Goal: Transaction & Acquisition: Purchase product/service

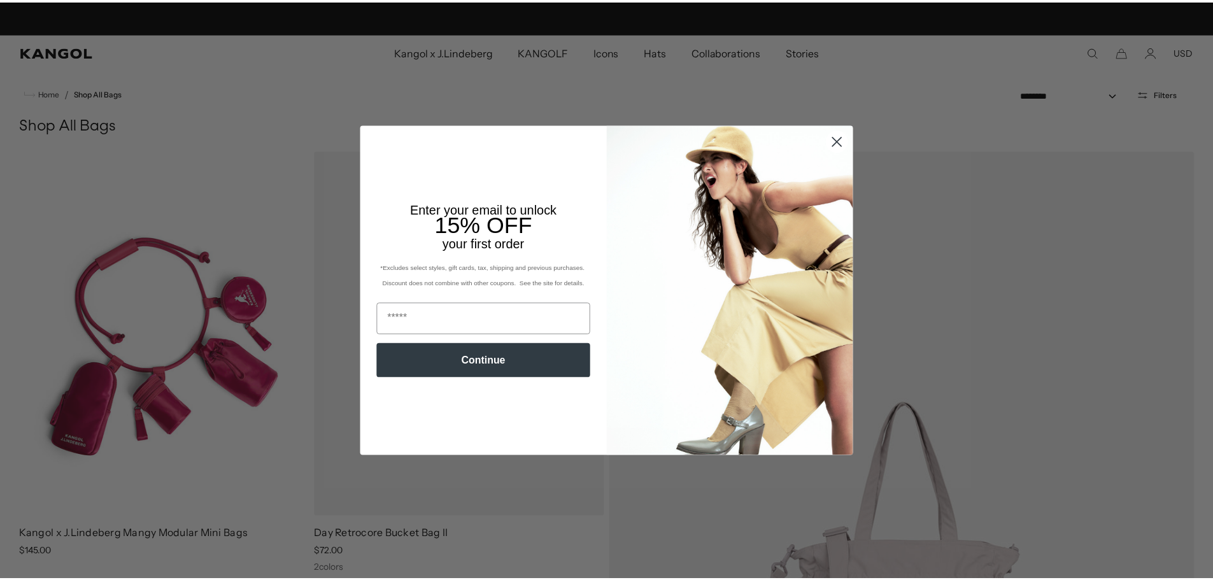
scroll to position [0, 262]
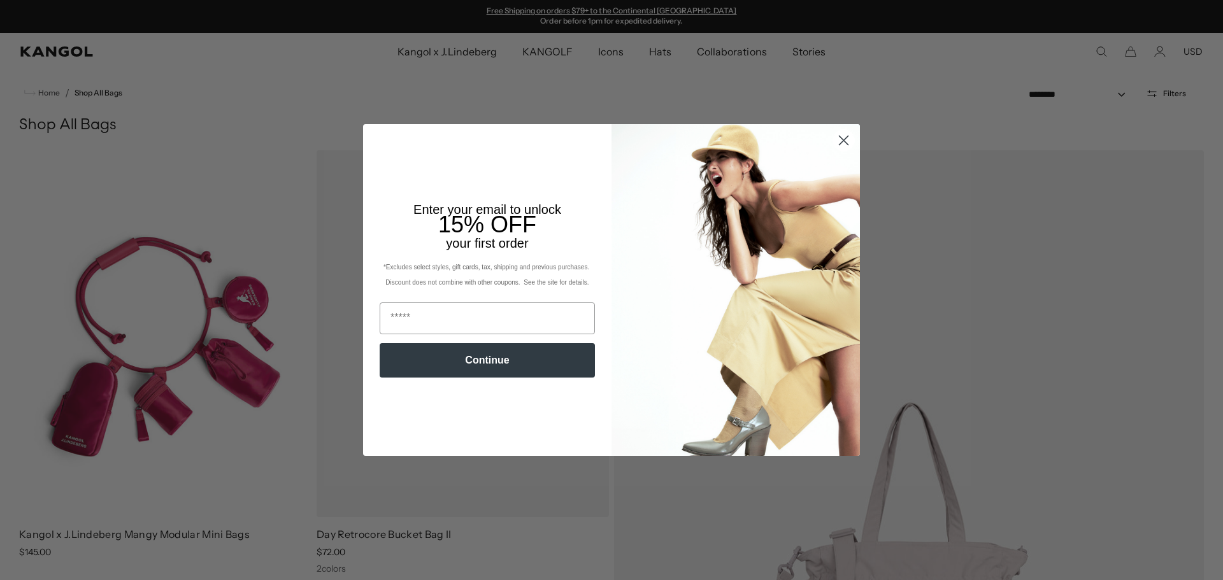
click at [847, 141] on circle "Close dialog" at bounding box center [843, 140] width 21 height 21
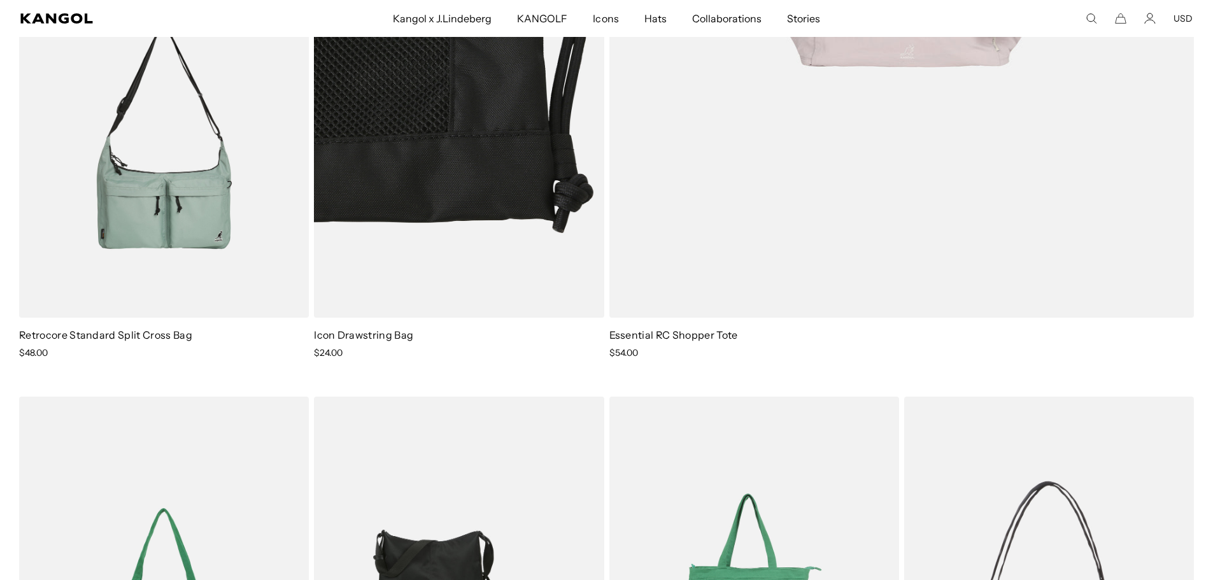
click at [420, 88] on img at bounding box center [459, 136] width 290 height 364
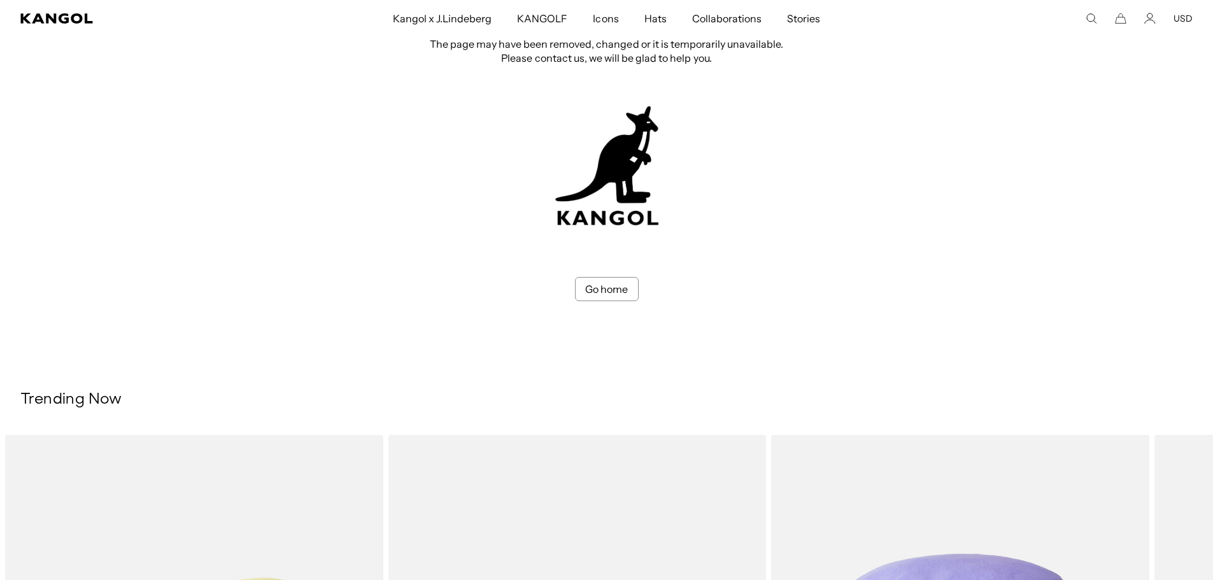
scroll to position [319, 0]
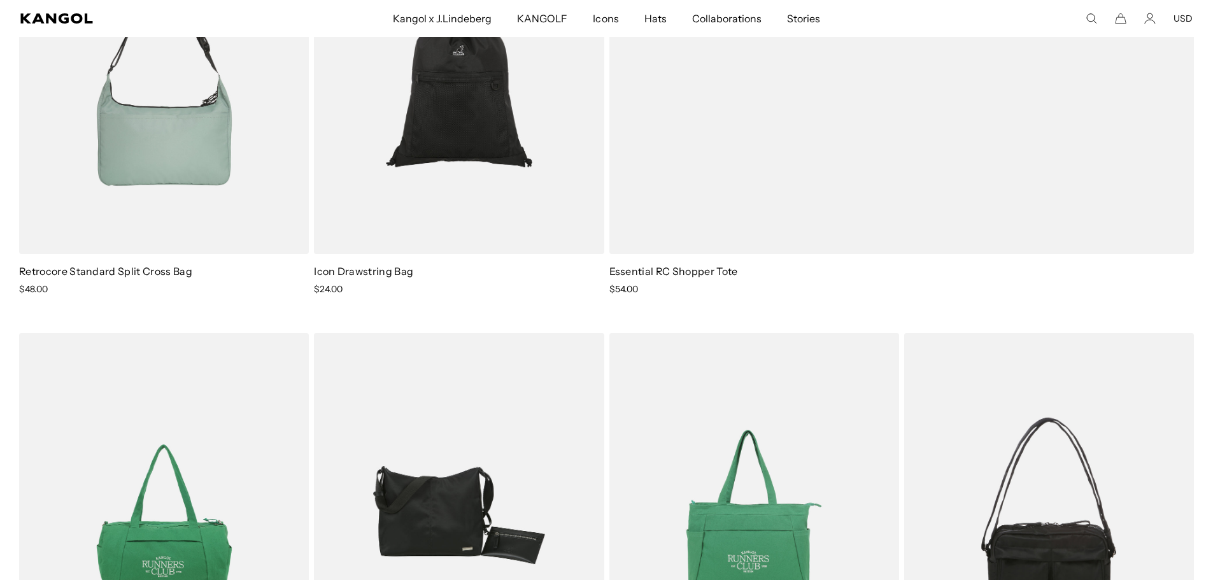
click at [195, 164] on img at bounding box center [164, 72] width 290 height 364
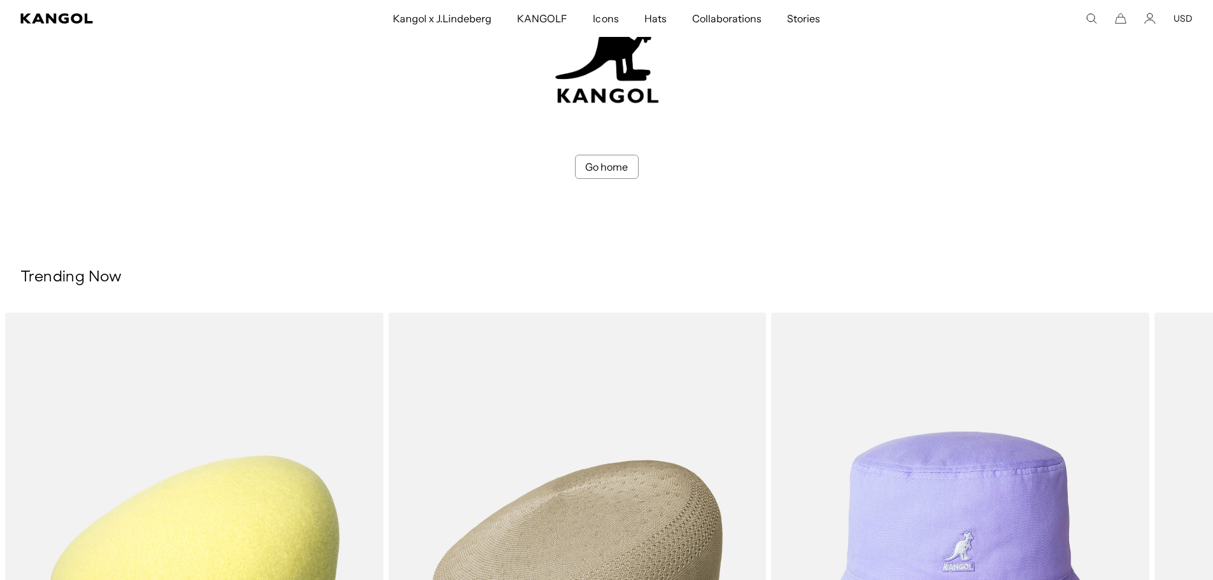
scroll to position [0, 262]
click at [601, 166] on link "Go home" at bounding box center [607, 167] width 64 height 24
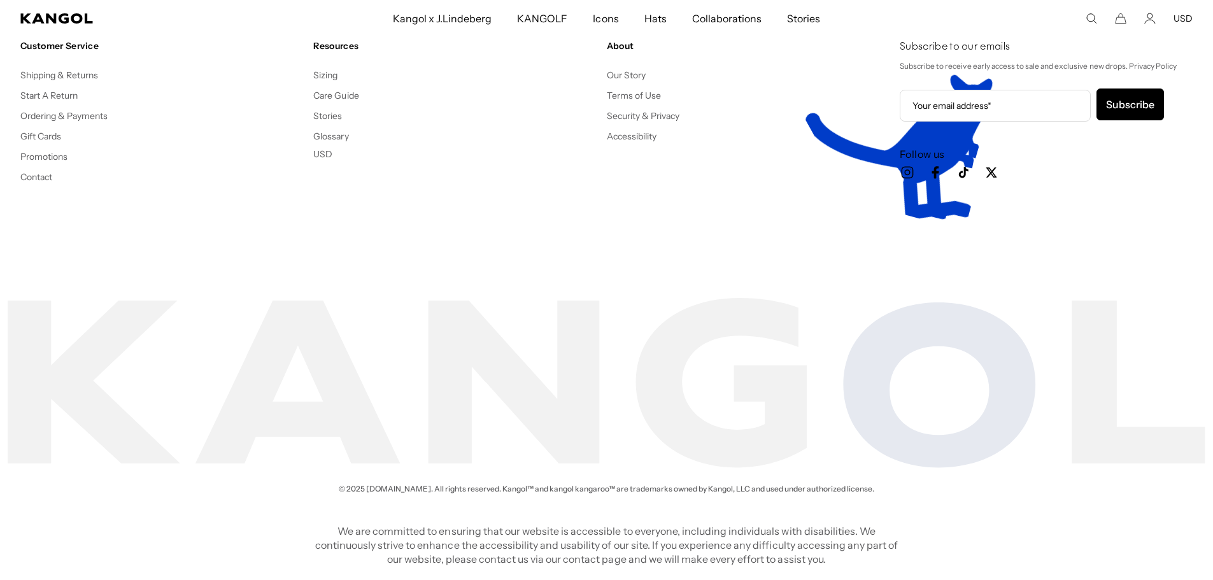
click at [615, 82] on li "Our Story" at bounding box center [748, 74] width 283 height 15
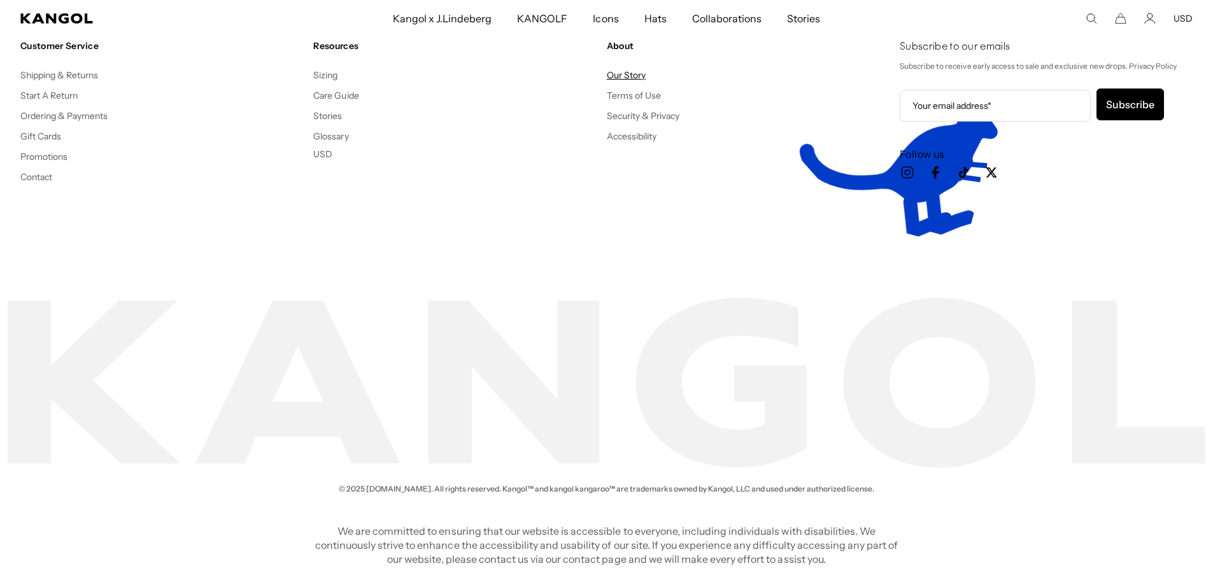
click at [617, 75] on link "Our Story" at bounding box center [626, 74] width 39 height 11
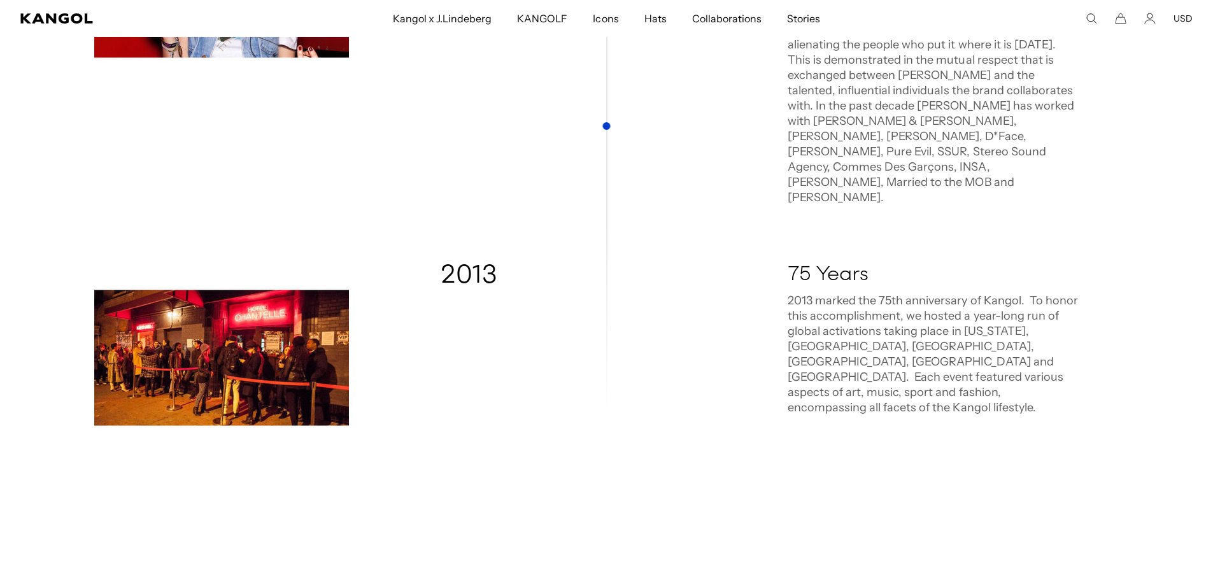
scroll to position [0, 262]
